Goal: Check status: Check status

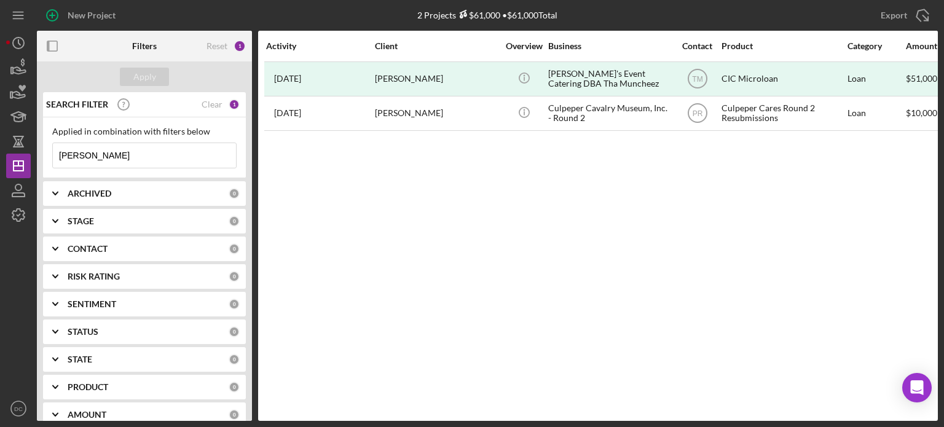
click at [133, 157] on input "[PERSON_NAME]" at bounding box center [144, 155] width 183 height 25
type input "D"
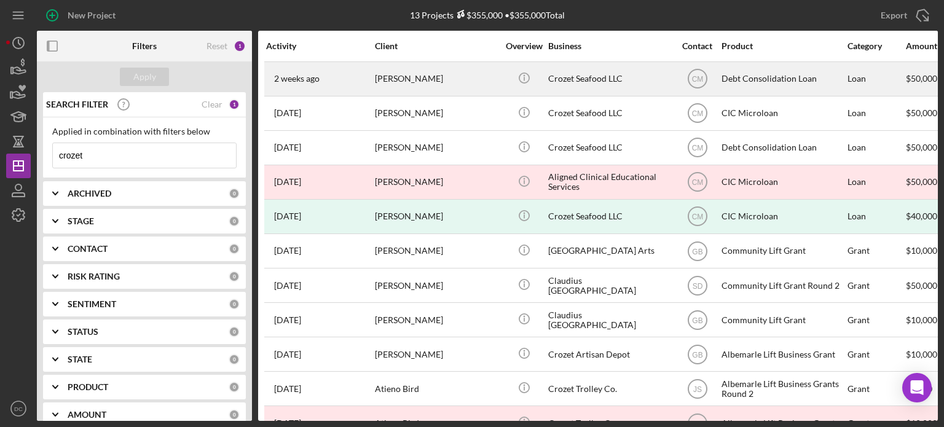
type input "crozet"
click at [482, 88] on div "[PERSON_NAME]" at bounding box center [436, 79] width 123 height 33
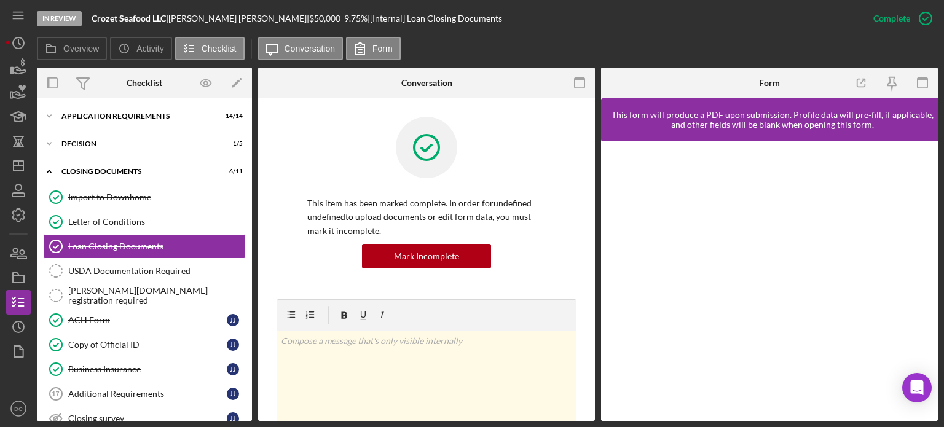
drag, startPoint x: 252, startPoint y: 184, endPoint x: 249, endPoint y: 160, distance: 24.7
click at [249, 160] on div "Overview Internal Workflow Stage In Review Icon/Dropdown Arrow Archive (can una…" at bounding box center [487, 244] width 901 height 353
click at [149, 114] on div "Application Requirements" at bounding box center [148, 115] width 175 height 7
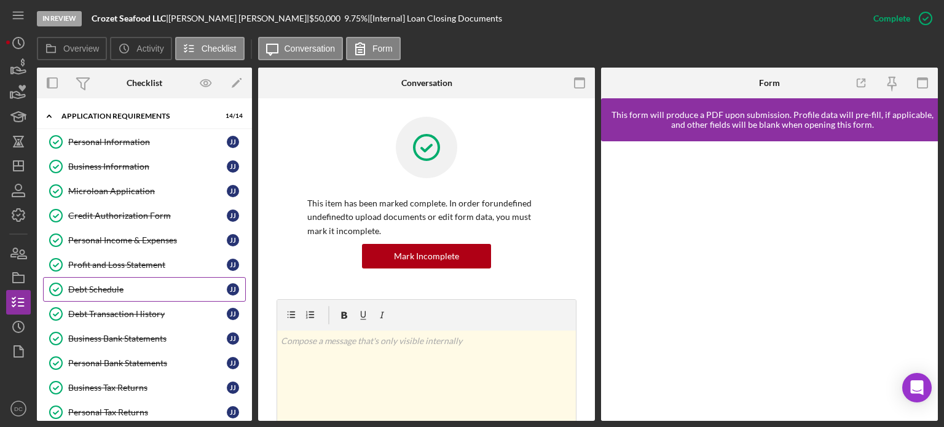
drag, startPoint x: 122, startPoint y: 214, endPoint x: 123, endPoint y: 278, distance: 63.9
click at [123, 278] on div "Personal Information Personal Information J J Business Information Business Inf…" at bounding box center [144, 305] width 215 height 350
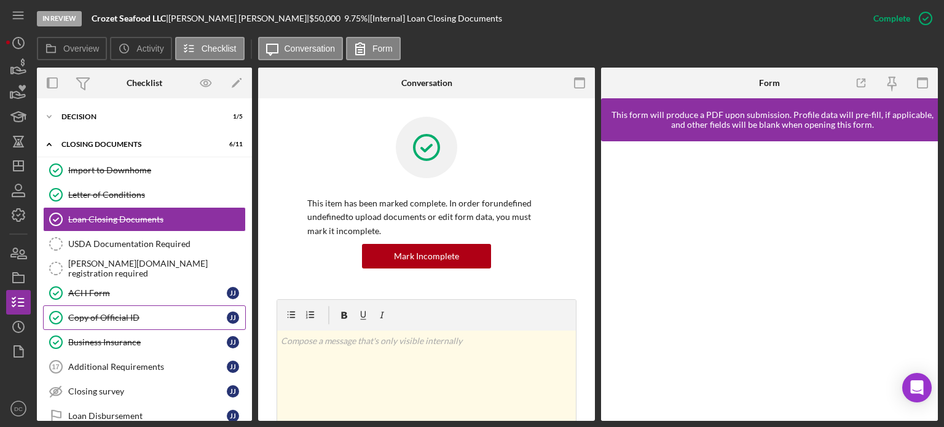
scroll to position [383, 0]
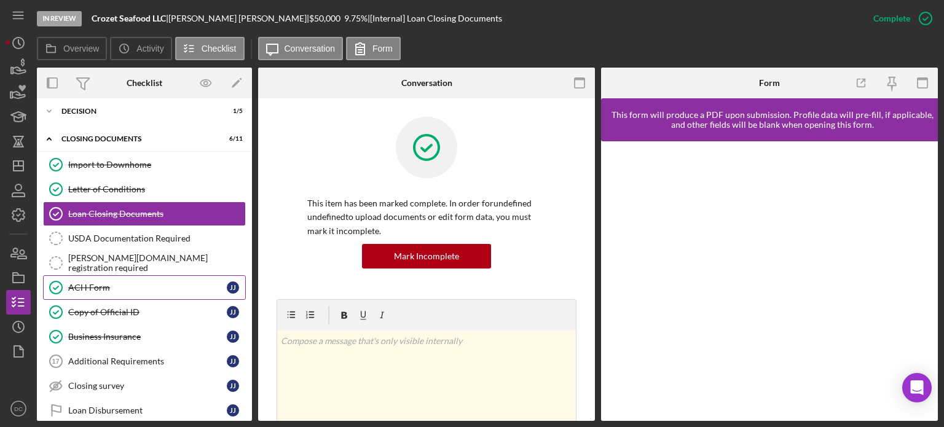
click at [202, 289] on link "ACH Form ACH Form J J" at bounding box center [144, 287] width 203 height 25
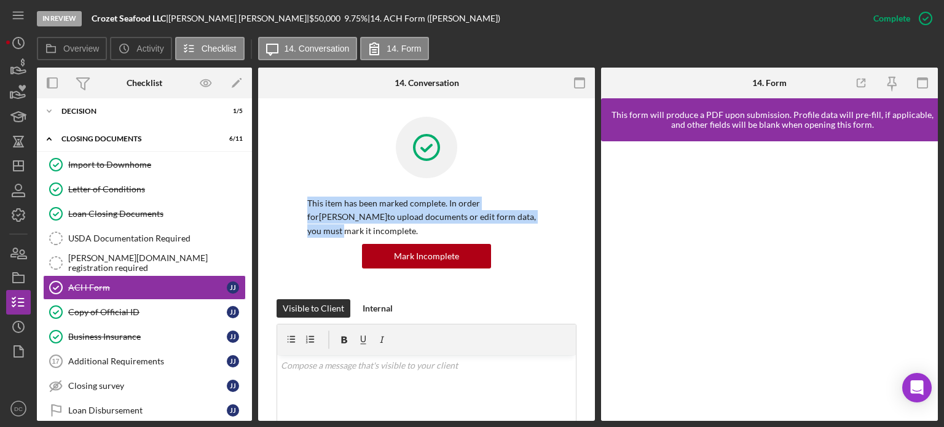
drag, startPoint x: 595, startPoint y: 182, endPoint x: 590, endPoint y: 219, distance: 37.1
click at [590, 219] on div "Overview Internal Workflow Stage In Review Icon/Dropdown Arrow Archive (can una…" at bounding box center [487, 244] width 901 height 353
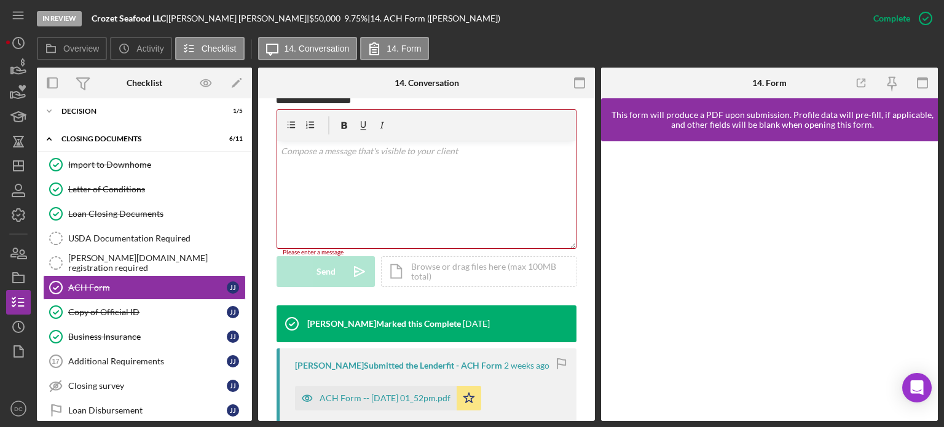
scroll to position [288, 0]
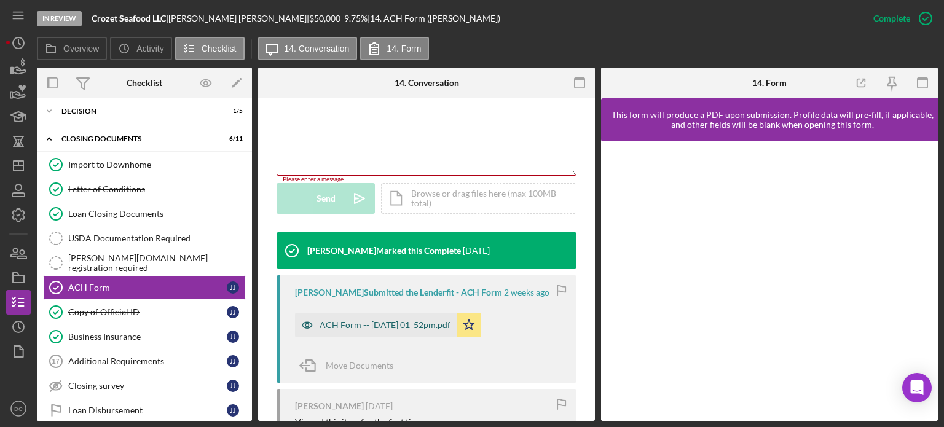
click at [408, 323] on div "ACH Form -- [DATE] 01_52pm.pdf" at bounding box center [385, 325] width 131 height 10
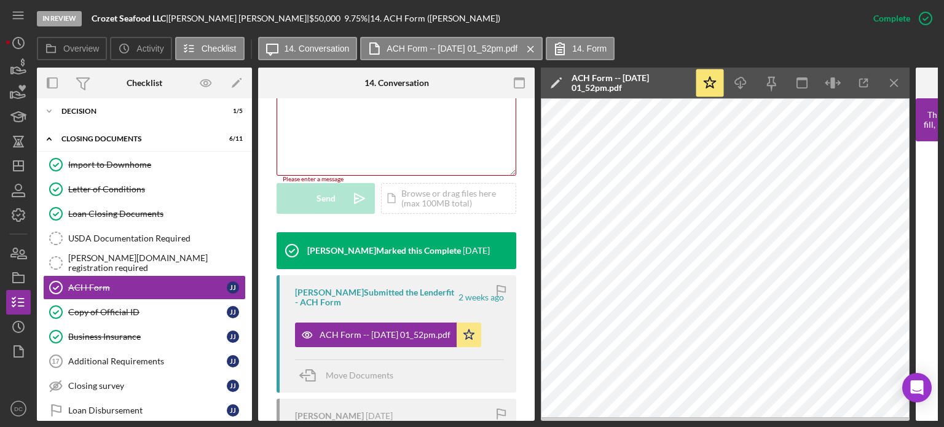
drag, startPoint x: 253, startPoint y: 334, endPoint x: 251, endPoint y: 365, distance: 30.8
click at [251, 365] on div "Overview Internal Workflow Stage In Review Icon/Dropdown Arrow Archive (can una…" at bounding box center [487, 244] width 901 height 353
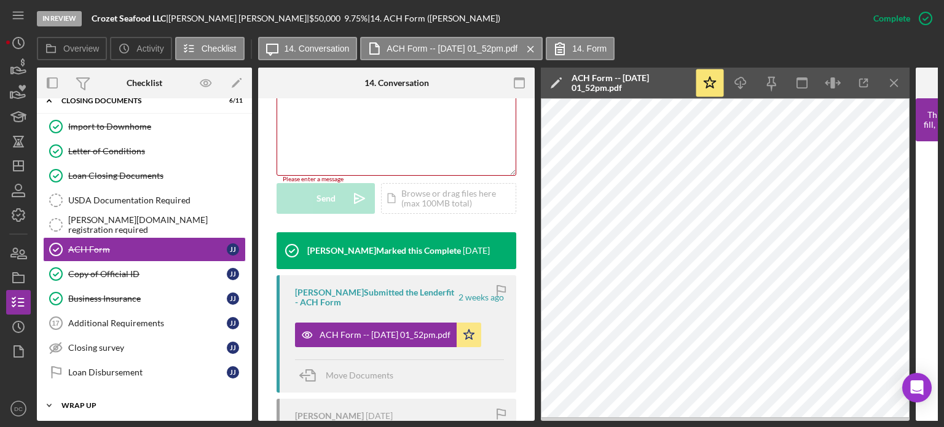
click at [182, 393] on div "Icon/Expander Wrap UP 0 / 2" at bounding box center [144, 405] width 215 height 25
drag, startPoint x: 253, startPoint y: 351, endPoint x: 254, endPoint y: 385, distance: 34.4
click at [254, 385] on div "Overview Internal Workflow Stage In Review Icon/Dropdown Arrow Archive (can una…" at bounding box center [487, 244] width 901 height 353
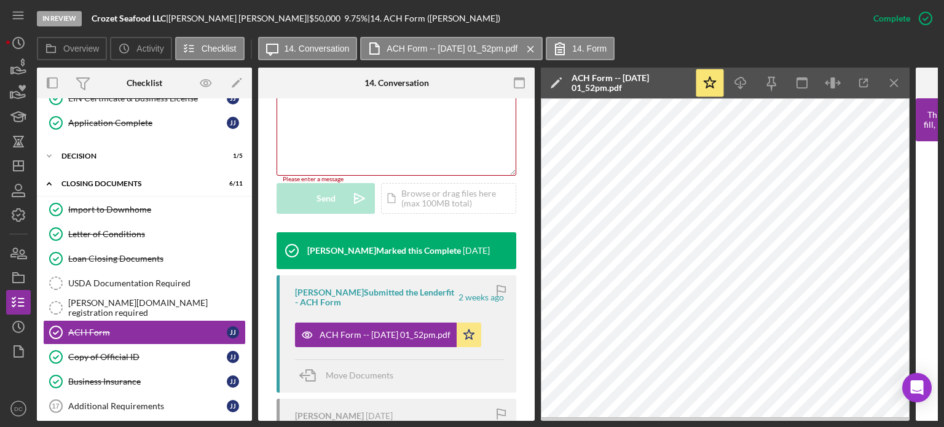
scroll to position [337, 0]
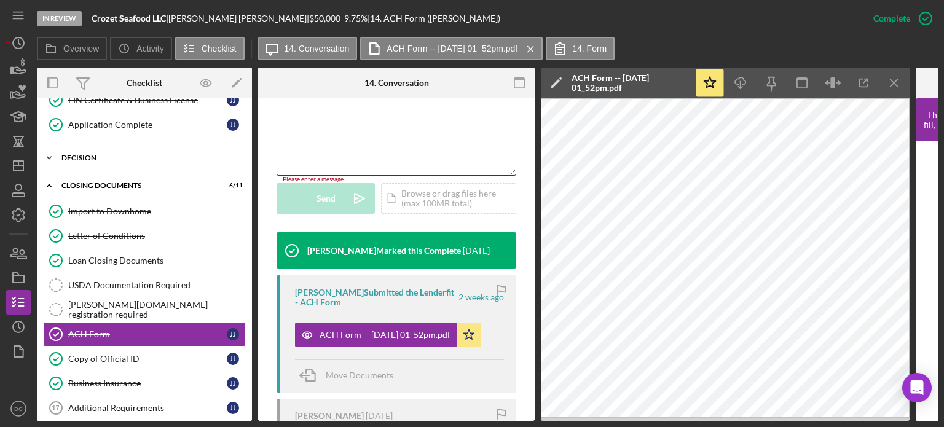
click at [120, 159] on div "Icon/Expander Decision 1 / 5" at bounding box center [144, 158] width 215 height 25
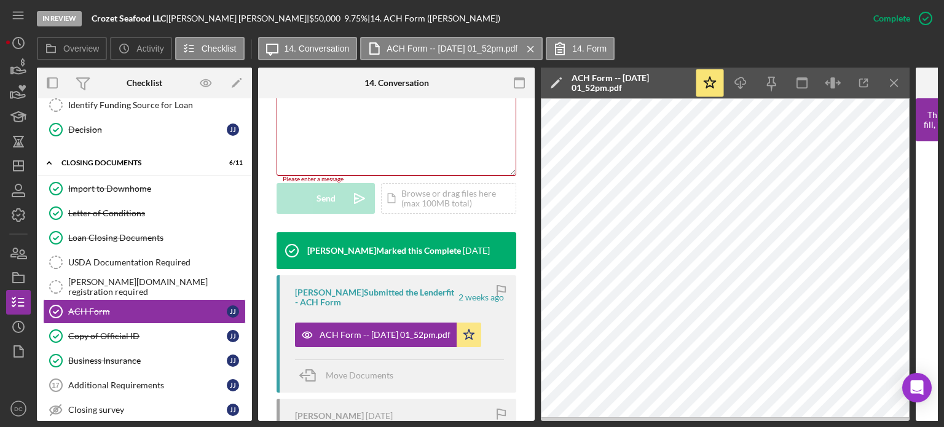
scroll to position [494, 0]
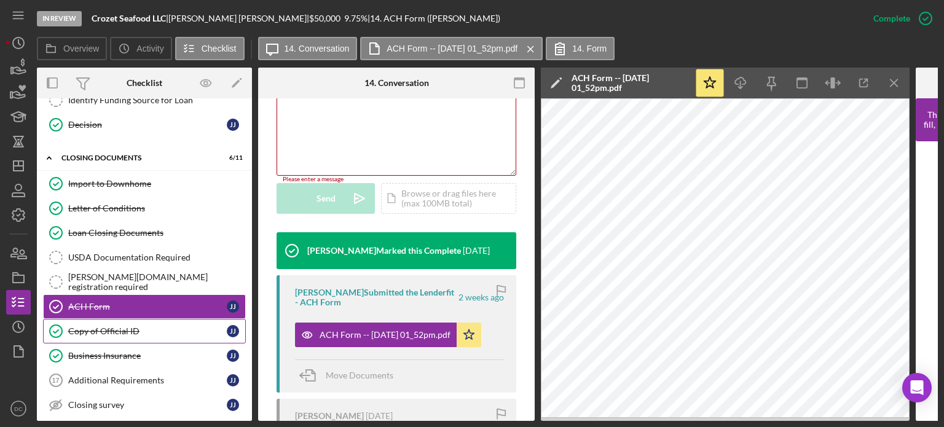
click at [149, 326] on div "Copy of Official ID" at bounding box center [147, 331] width 159 height 10
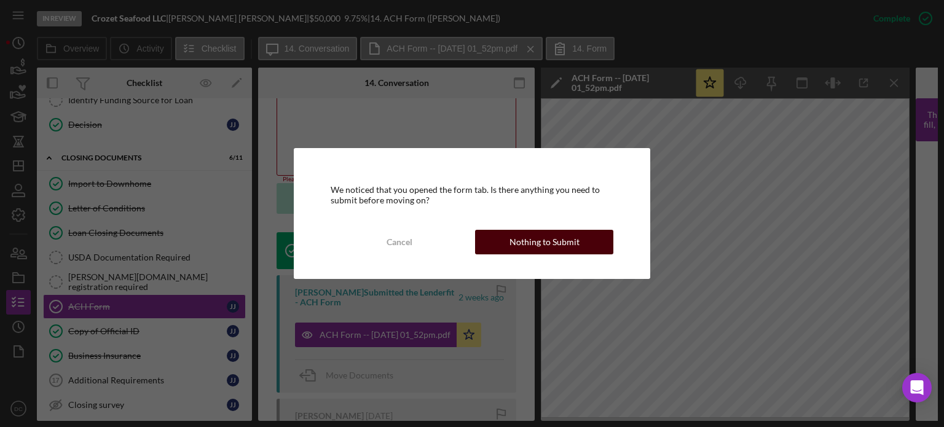
click at [531, 235] on div "Nothing to Submit" at bounding box center [544, 242] width 70 height 25
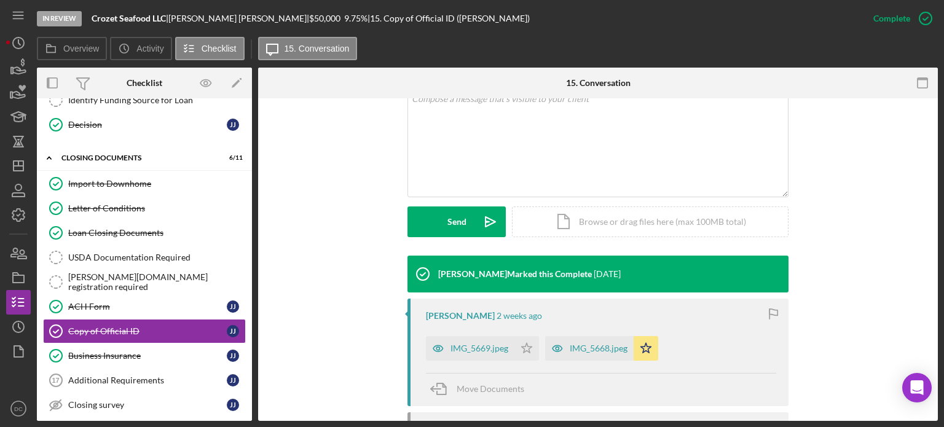
scroll to position [254, 0]
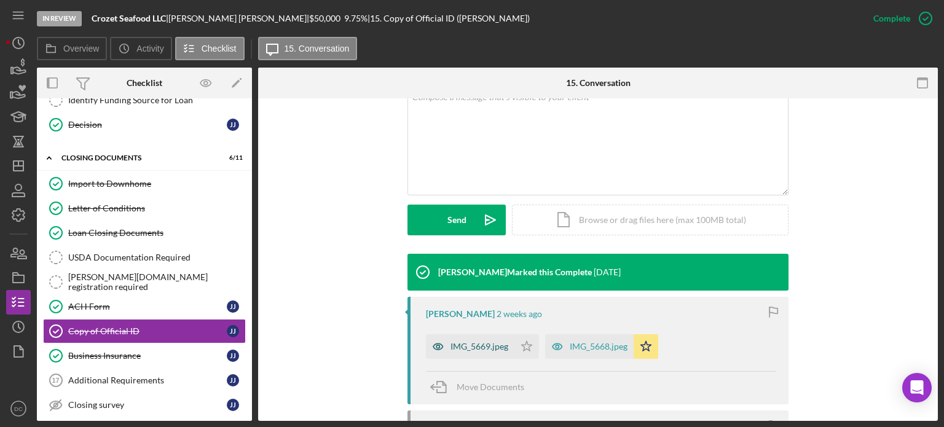
click at [476, 349] on div "IMG_5669.jpeg" at bounding box center [479, 347] width 58 height 10
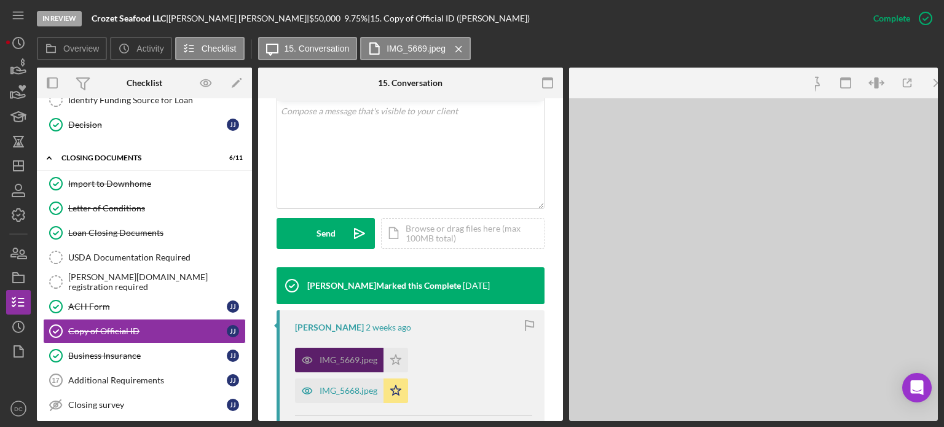
scroll to position [268, 0]
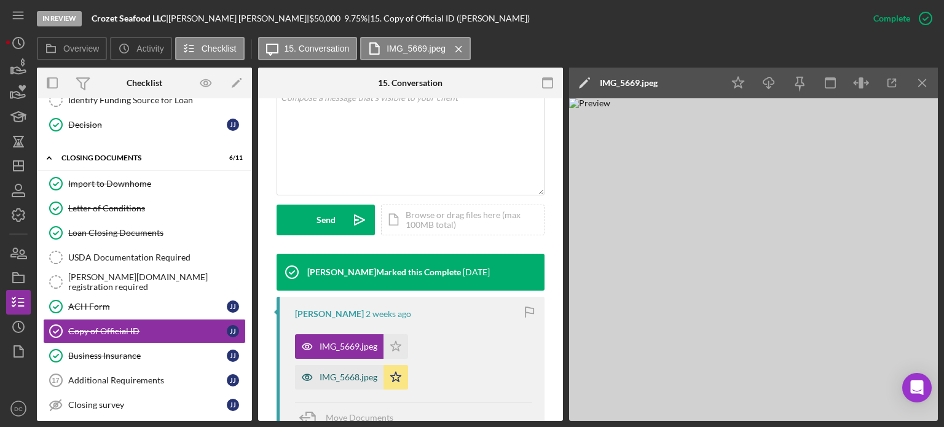
click at [359, 380] on div "IMG_5668.jpeg" at bounding box center [349, 377] width 58 height 10
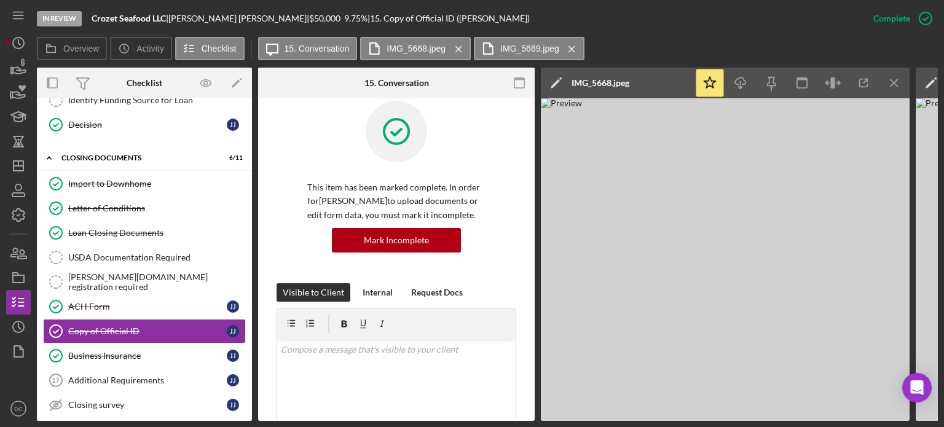
scroll to position [0, 0]
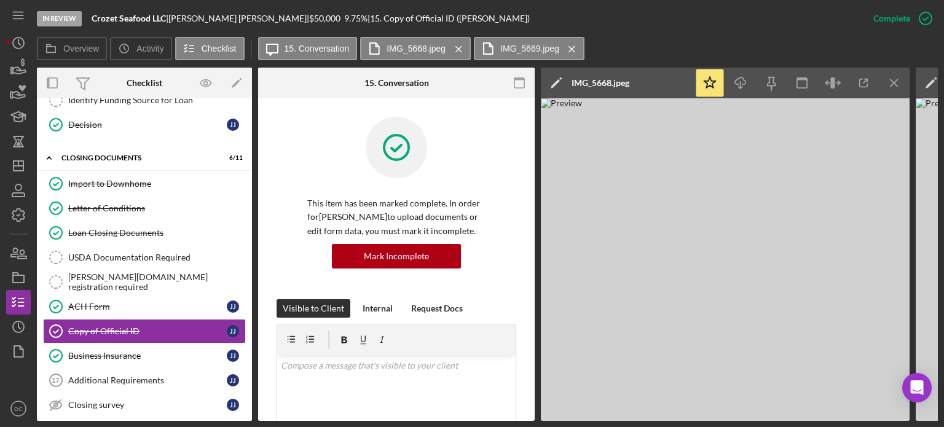
drag, startPoint x: 252, startPoint y: 271, endPoint x: 243, endPoint y: 165, distance: 106.1
click at [243, 165] on div "Overview Internal Workflow Stage In Review Icon/Dropdown Arrow Archive (can una…" at bounding box center [487, 244] width 901 height 353
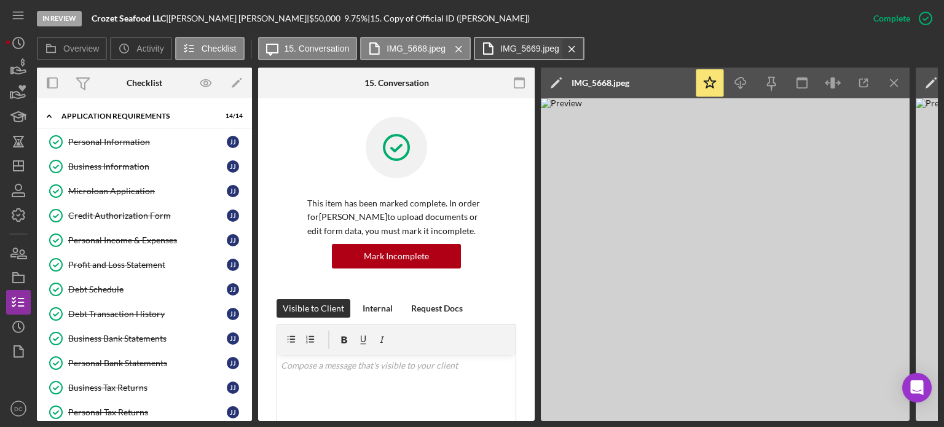
click at [567, 49] on icon "Icon/Menu Close" at bounding box center [572, 49] width 22 height 31
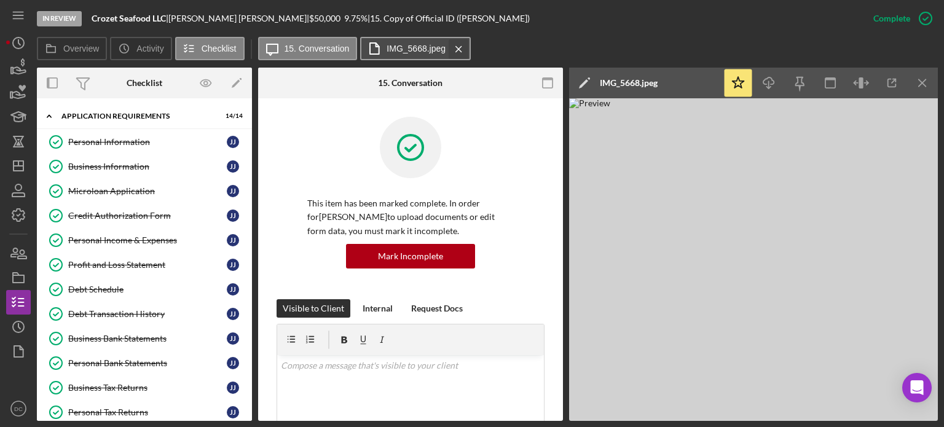
click at [460, 48] on icon "Icon/Menu Close" at bounding box center [459, 49] width 22 height 31
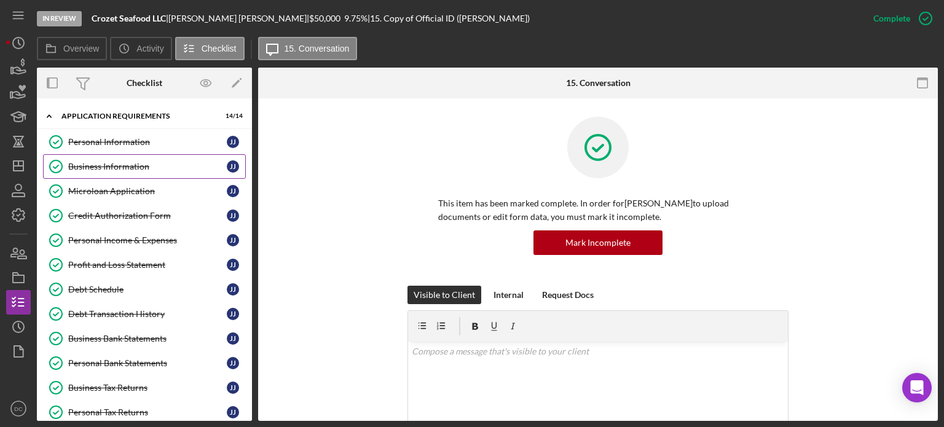
click at [139, 175] on link "Business Information Business Information J J" at bounding box center [144, 166] width 203 height 25
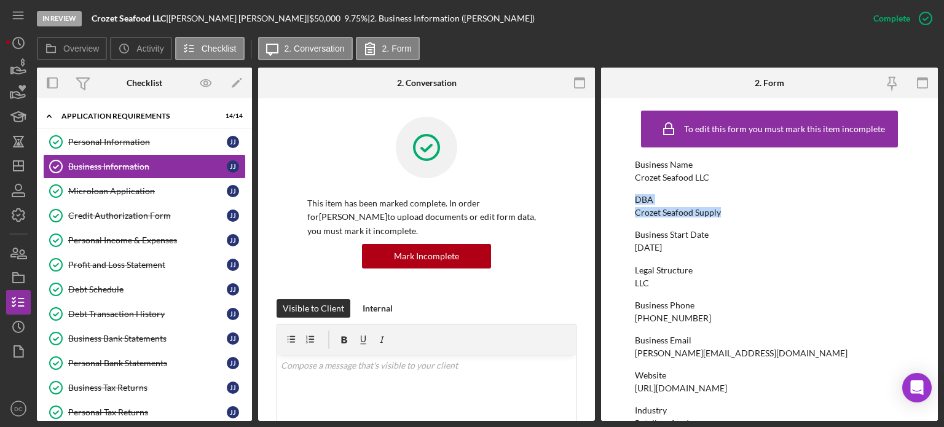
drag, startPoint x: 938, startPoint y: 176, endPoint x: 938, endPoint y: 217, distance: 40.6
click at [938, 217] on div "In Review Crozet Seafood LLC | [PERSON_NAME] | $50,000 $50,000 9.75 % | 2. Busi…" at bounding box center [472, 213] width 944 height 427
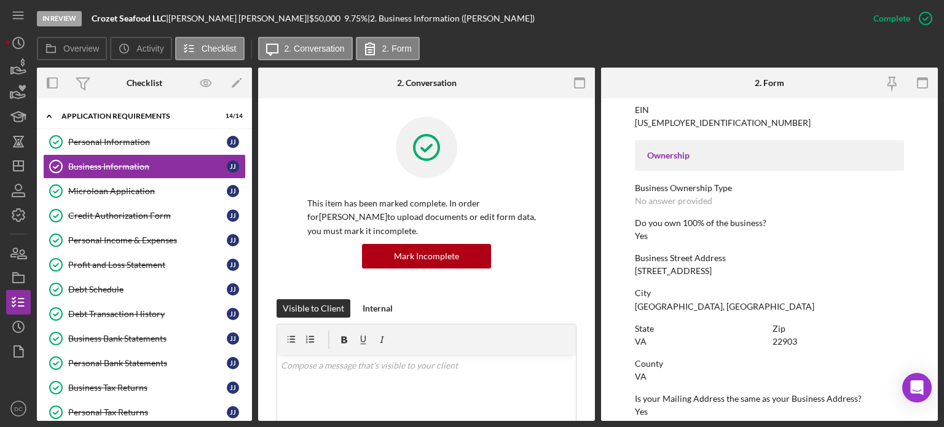
scroll to position [374, 0]
drag, startPoint x: 729, startPoint y: 267, endPoint x: 626, endPoint y: 270, distance: 103.9
click at [626, 270] on form "To edit this form you must mark this item incomplete Business Name Crozet Seafo…" at bounding box center [769, 259] width 337 height 323
copy div "[STREET_ADDRESS]"
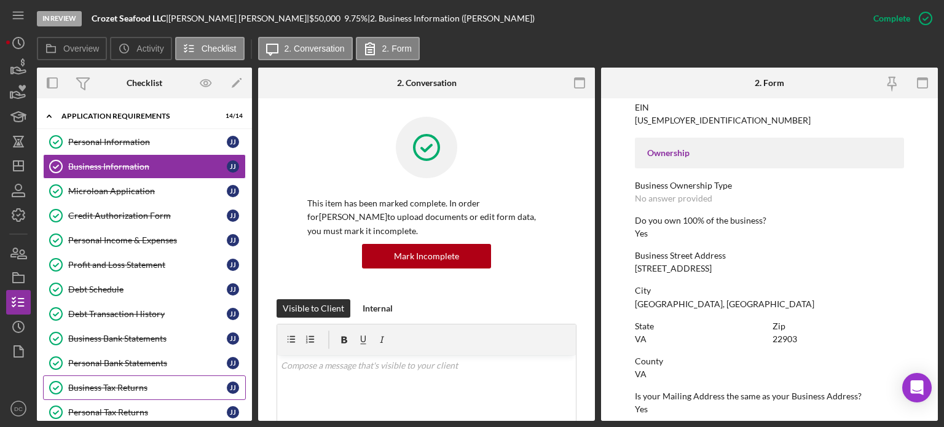
drag, startPoint x: 124, startPoint y: 386, endPoint x: 104, endPoint y: 383, distance: 20.6
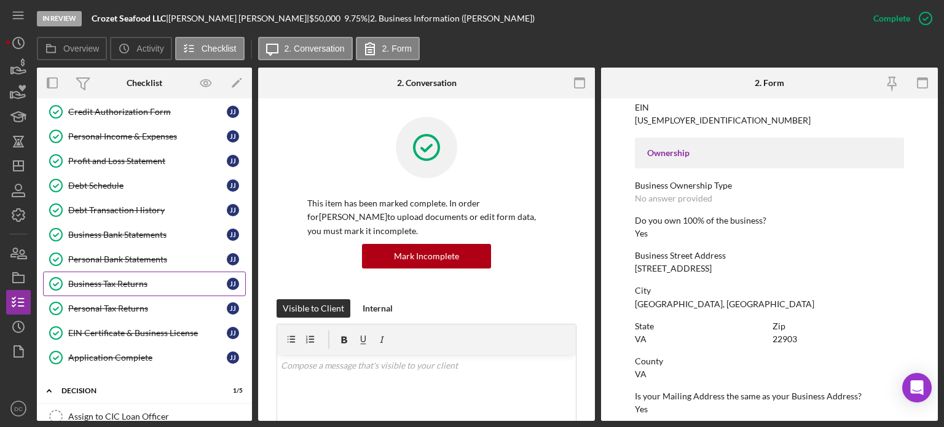
scroll to position [106, 0]
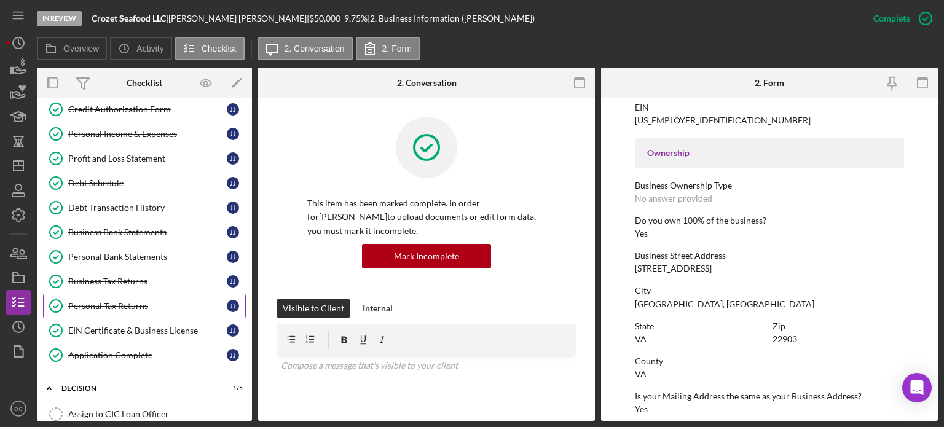
click at [177, 294] on link "Personal Tax Returns Personal Tax Returns J J" at bounding box center [144, 306] width 203 height 25
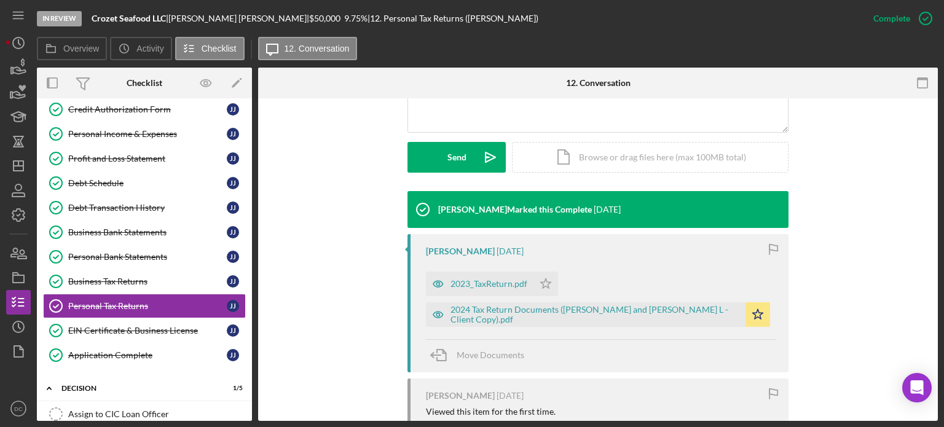
scroll to position [322, 0]
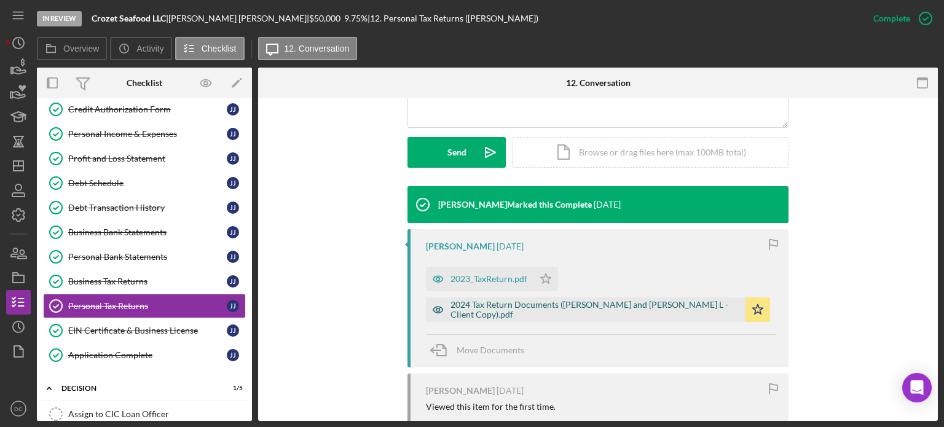
drag, startPoint x: 590, startPoint y: 310, endPoint x: 557, endPoint y: 304, distance: 33.7
drag, startPoint x: 557, startPoint y: 304, endPoint x: 525, endPoint y: 312, distance: 32.3
drag, startPoint x: 525, startPoint y: 312, endPoint x: 491, endPoint y: 300, distance: 36.3
click at [489, 300] on div "2024 Tax Return Documents ([PERSON_NAME] and [PERSON_NAME] L - Client Copy).pdf" at bounding box center [594, 310] width 289 height 20
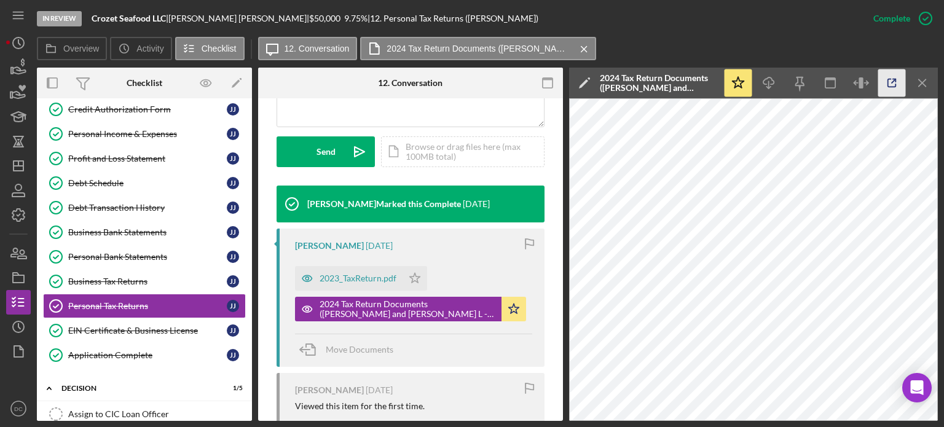
click at [890, 82] on icon "button" at bounding box center [892, 83] width 28 height 28
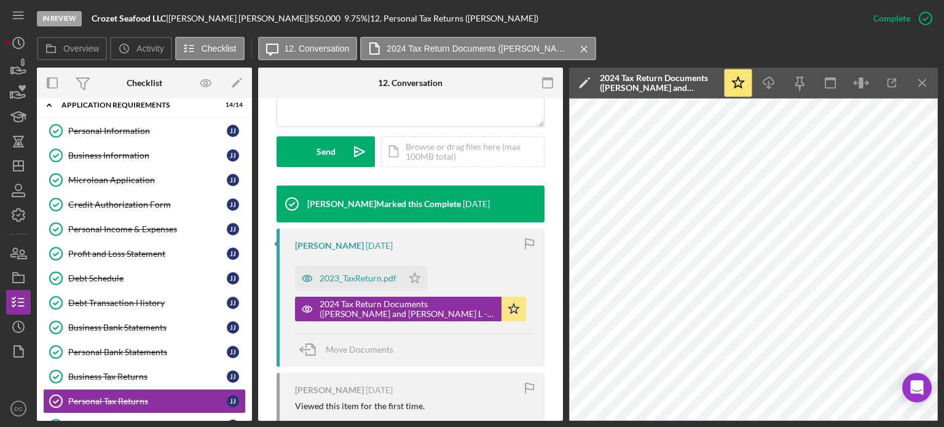
scroll to position [10, 0]
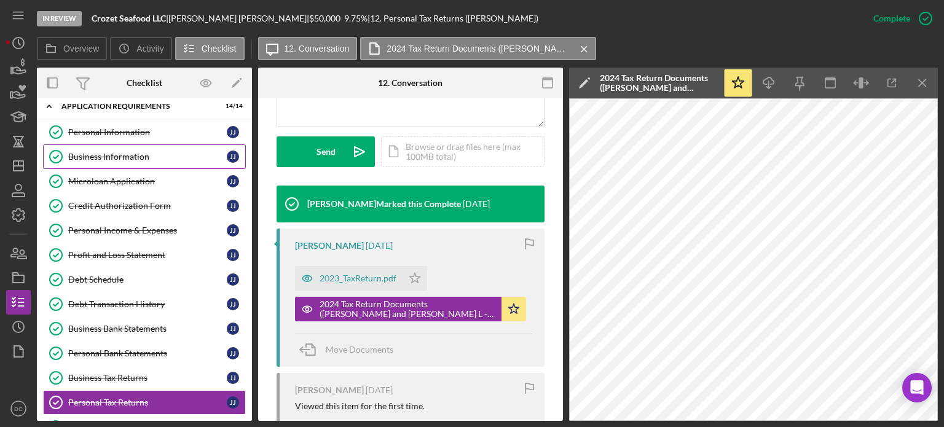
click at [150, 165] on link "Business Information Business Information J J" at bounding box center [144, 156] width 203 height 25
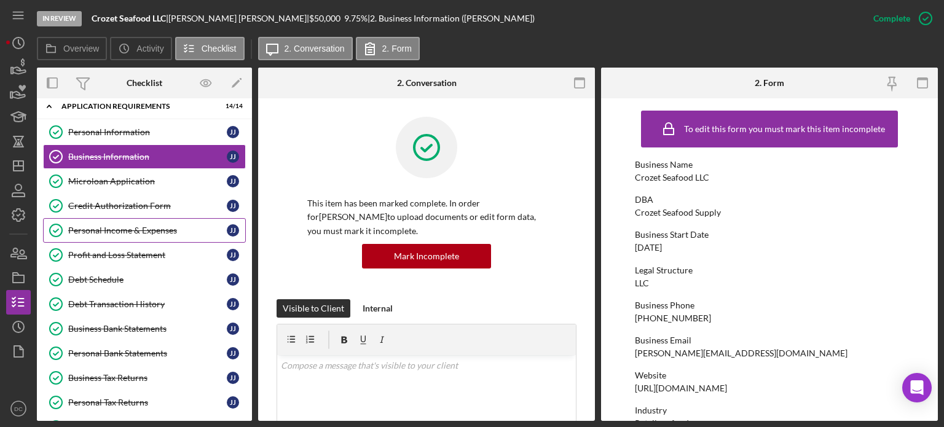
click at [137, 226] on div "Personal Income & Expenses" at bounding box center [147, 231] width 159 height 10
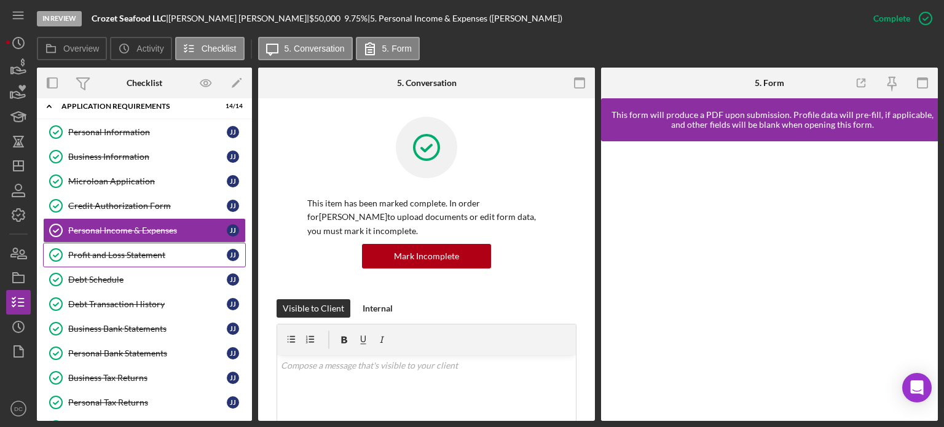
click at [135, 247] on link "Profit and Loss Statement Profit and Loss Statement J J" at bounding box center [144, 255] width 203 height 25
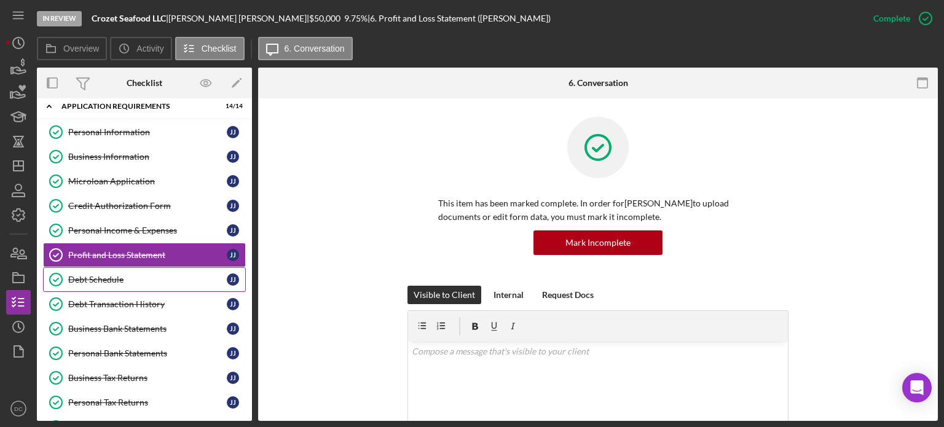
click at [124, 280] on div "Debt Schedule" at bounding box center [147, 280] width 159 height 10
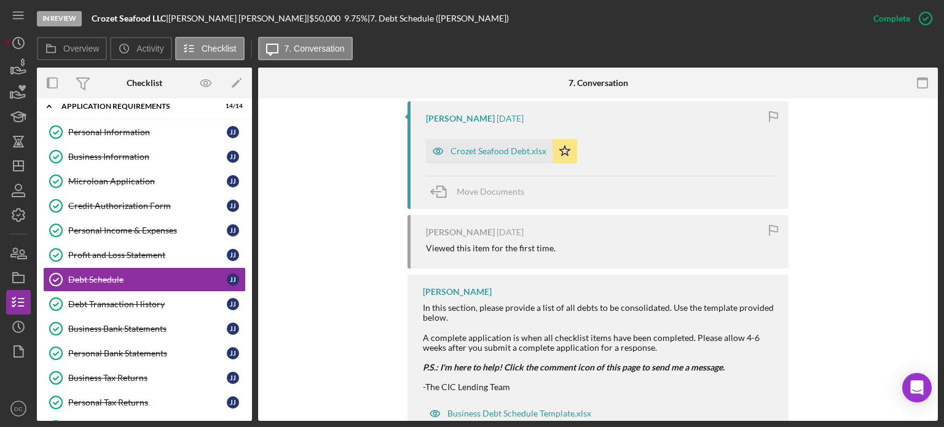
scroll to position [491, 0]
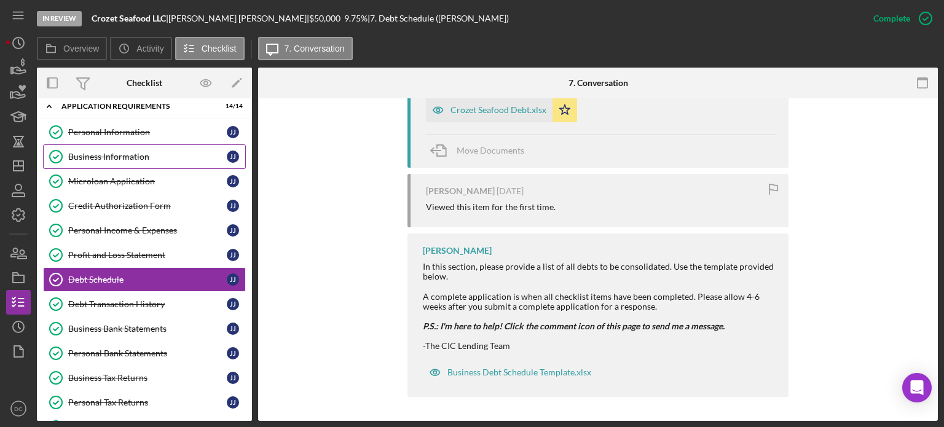
click at [132, 145] on link "Business Information Business Information J J" at bounding box center [144, 156] width 203 height 25
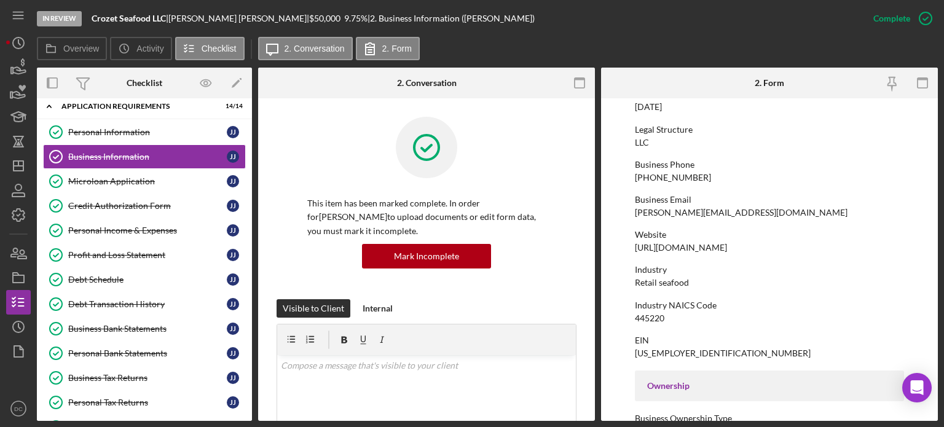
scroll to position [143, 0]
drag, startPoint x: 671, startPoint y: 318, endPoint x: 631, endPoint y: 318, distance: 39.9
click at [631, 318] on form "To edit this form you must mark this item incomplete Business Name Crozet Seafo…" at bounding box center [769, 259] width 337 height 323
copy div "445220"
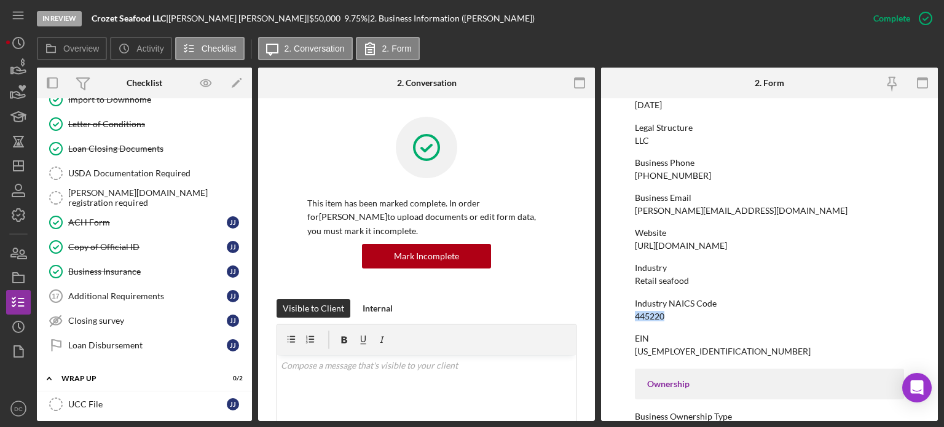
scroll to position [602, 0]
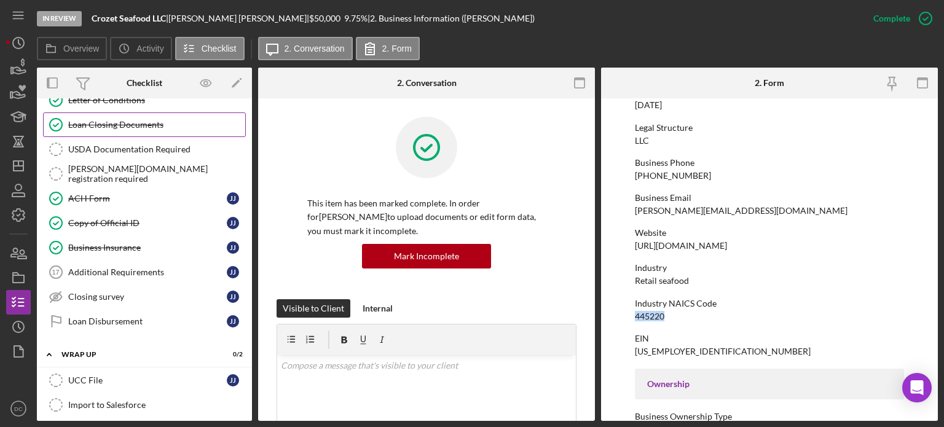
click at [164, 121] on div "Loan Closing Documents" at bounding box center [156, 125] width 177 height 10
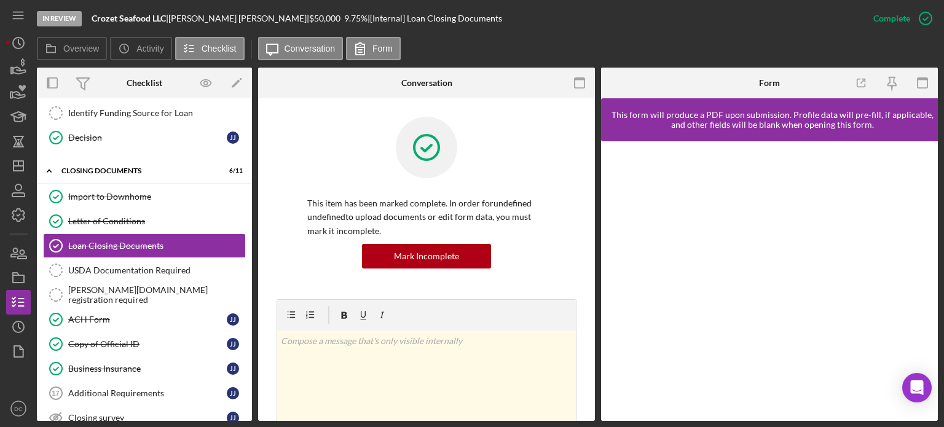
scroll to position [465, 0]
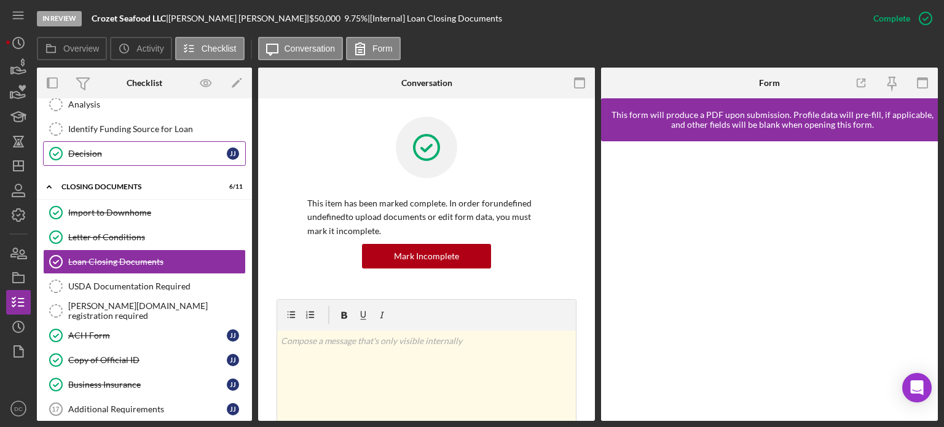
click at [163, 152] on div "Decision" at bounding box center [147, 154] width 159 height 10
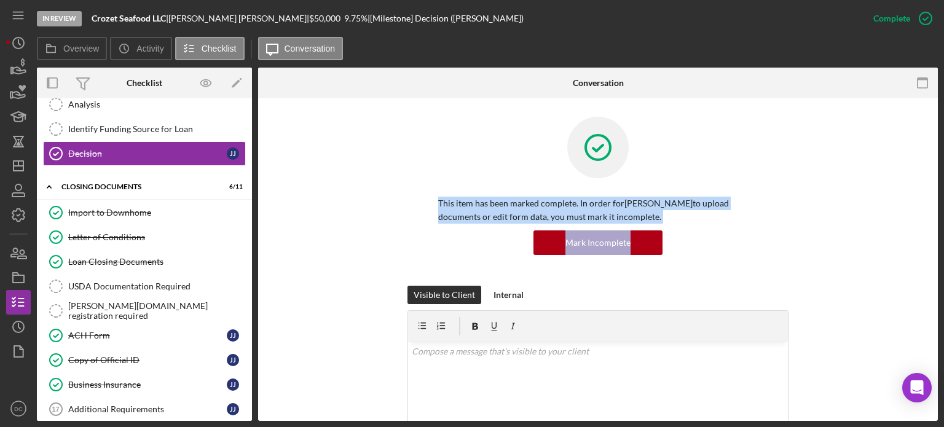
drag, startPoint x: 939, startPoint y: 179, endPoint x: 932, endPoint y: 224, distance: 45.4
click at [932, 224] on div "In Review Crozet Seafood LLC | [PERSON_NAME] | $50,000 $50,000 9.75 % | [Milest…" at bounding box center [472, 213] width 944 height 427
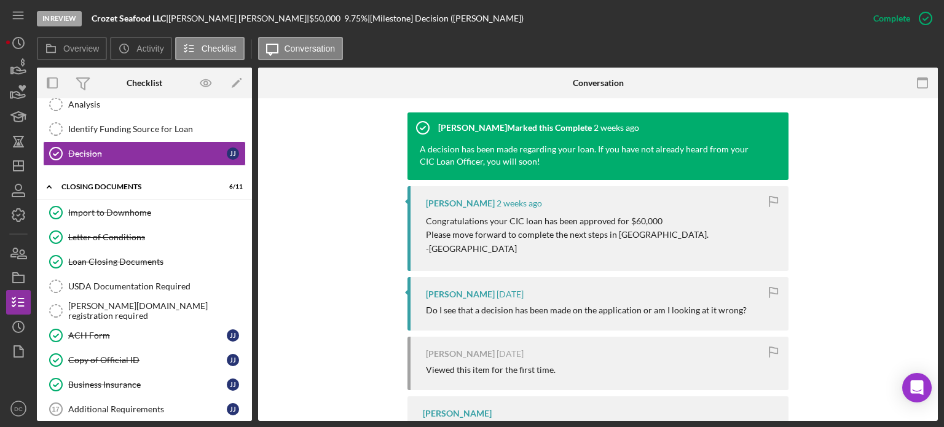
scroll to position [393, 0]
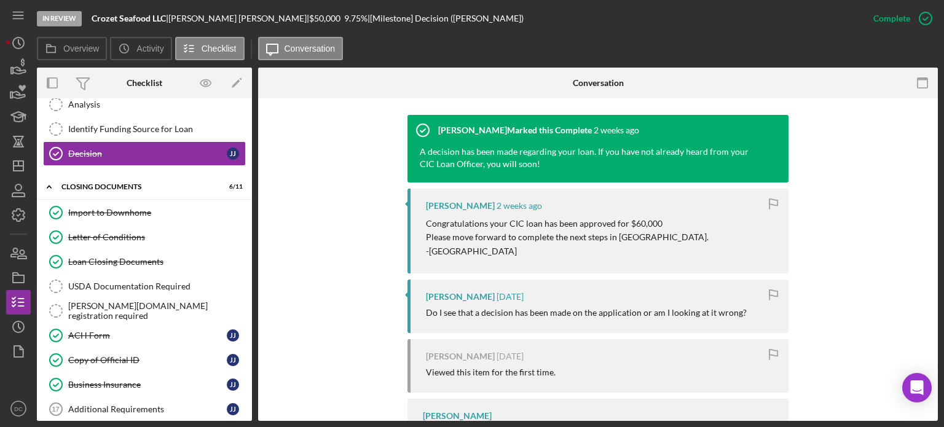
click at [508, 206] on time "2 weeks ago" at bounding box center [518, 206] width 45 height 10
drag, startPoint x: 253, startPoint y: 300, endPoint x: 254, endPoint y: 196, distance: 103.9
click at [254, 196] on div "Overview Internal Workflow Stage In Review Icon/Dropdown Arrow Archive (can una…" at bounding box center [487, 244] width 901 height 353
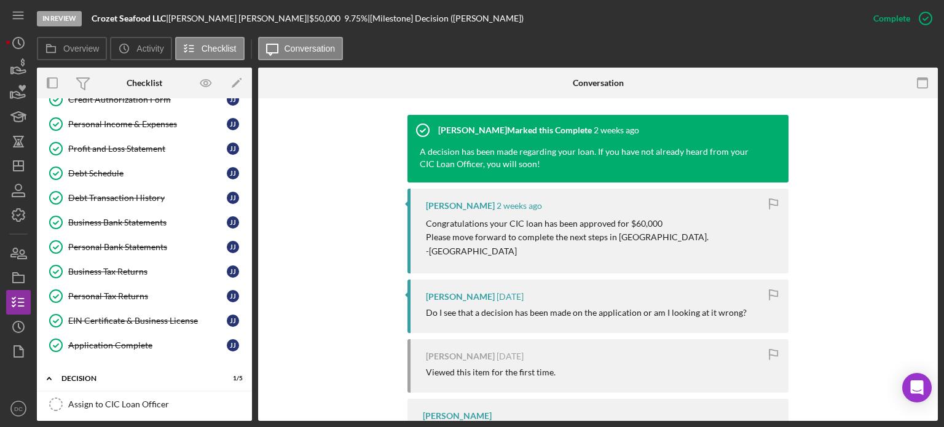
scroll to position [114, 0]
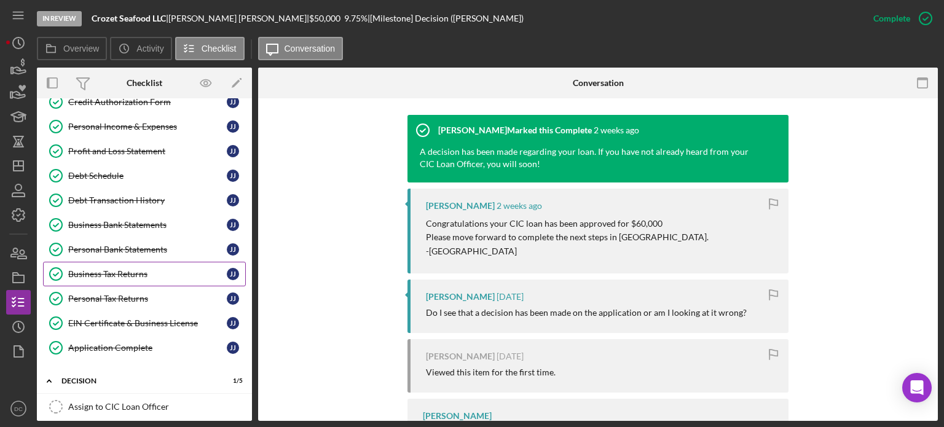
click at [120, 272] on div "Business Tax Returns" at bounding box center [147, 274] width 159 height 10
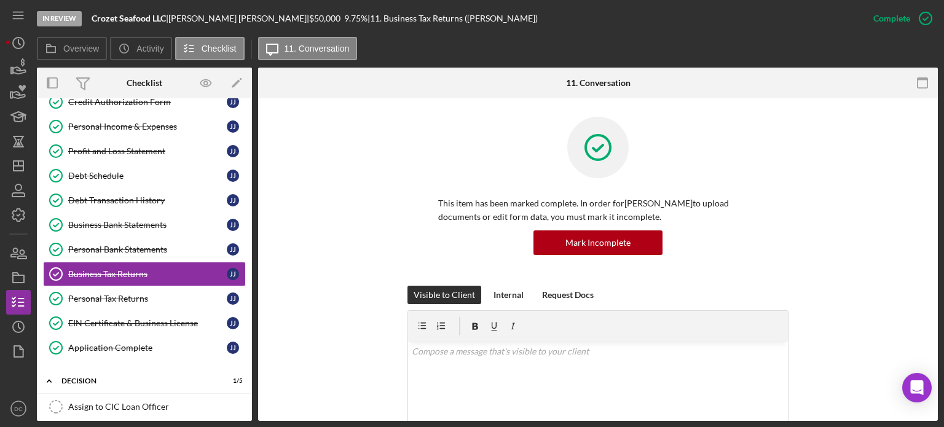
click at [939, 226] on div "In Review Crozet Seafood LLC | [PERSON_NAME] | $50,000 $50,000 9.75 % | 11. Bus…" at bounding box center [472, 213] width 944 height 427
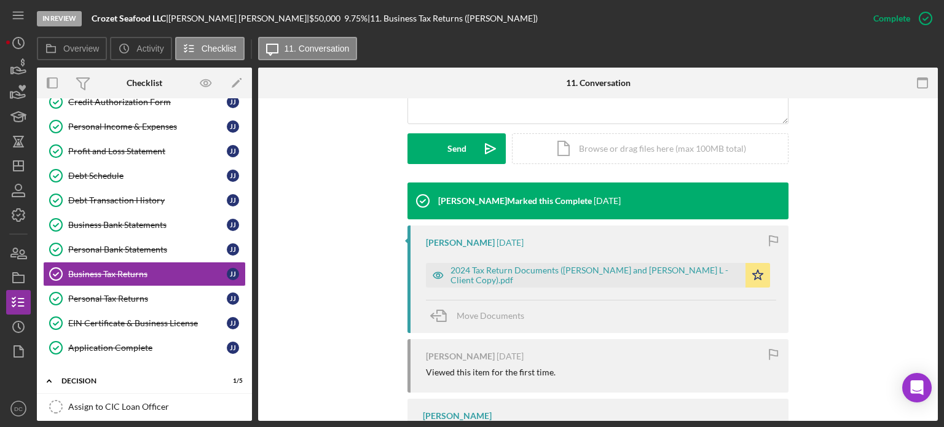
scroll to position [327, 0]
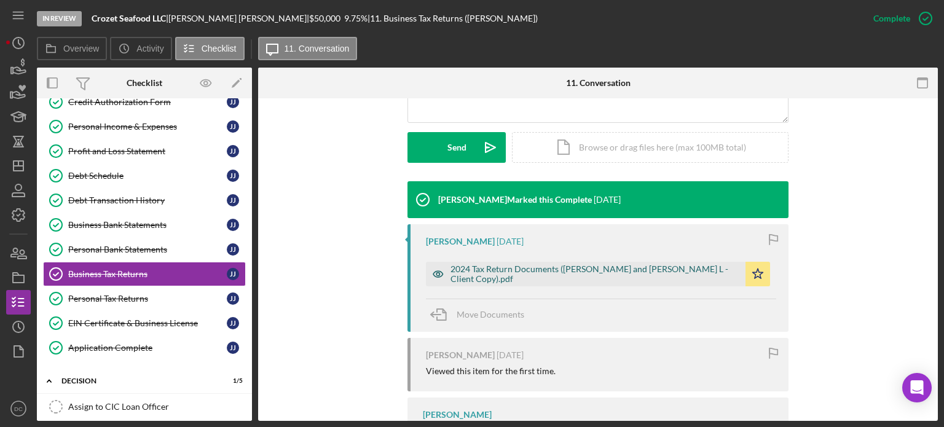
click at [619, 275] on div "2024 Tax Return Documents ([PERSON_NAME] and [PERSON_NAME] L - Client Copy).pdf" at bounding box center [594, 274] width 289 height 20
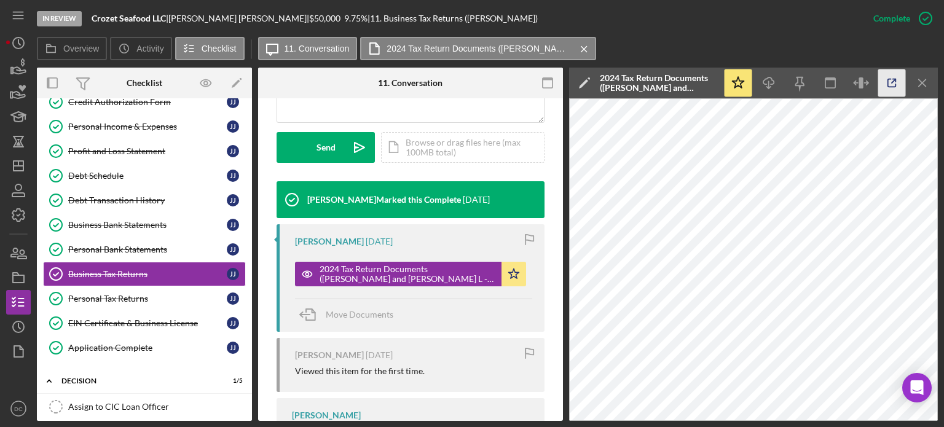
click at [893, 82] on line "button" at bounding box center [894, 81] width 4 height 4
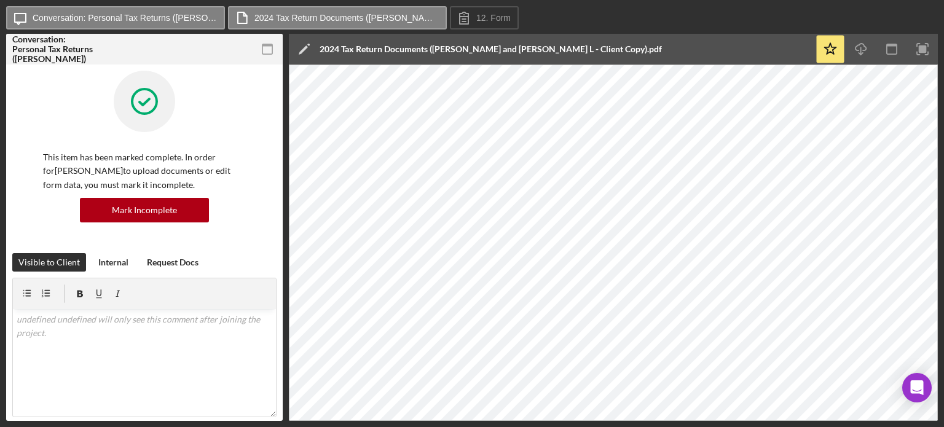
click at [939, 415] on div "Icon/Message Conversation: Personal Tax Returns (Jayson J.) 2024 Tax Return Doc…" at bounding box center [472, 213] width 944 height 427
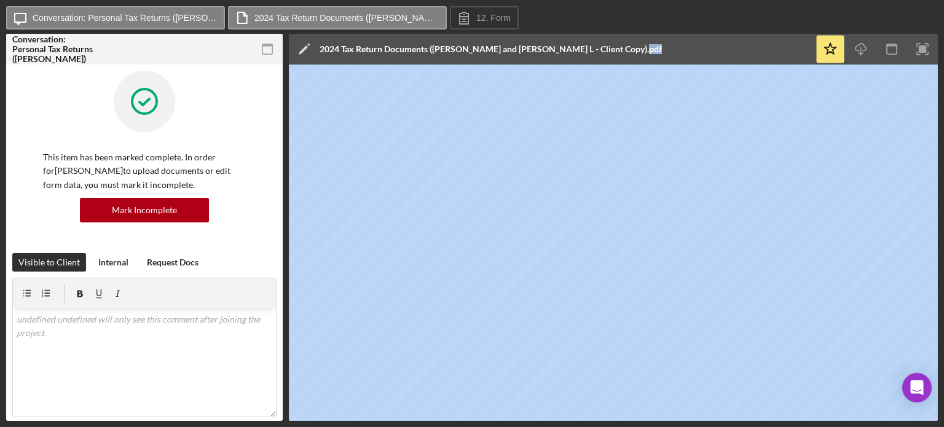
click at [939, 415] on div "Icon/Message Conversation: Personal Tax Returns (Jayson J.) 2024 Tax Return Doc…" at bounding box center [472, 213] width 944 height 427
